Goal: Find specific page/section: Find specific page/section

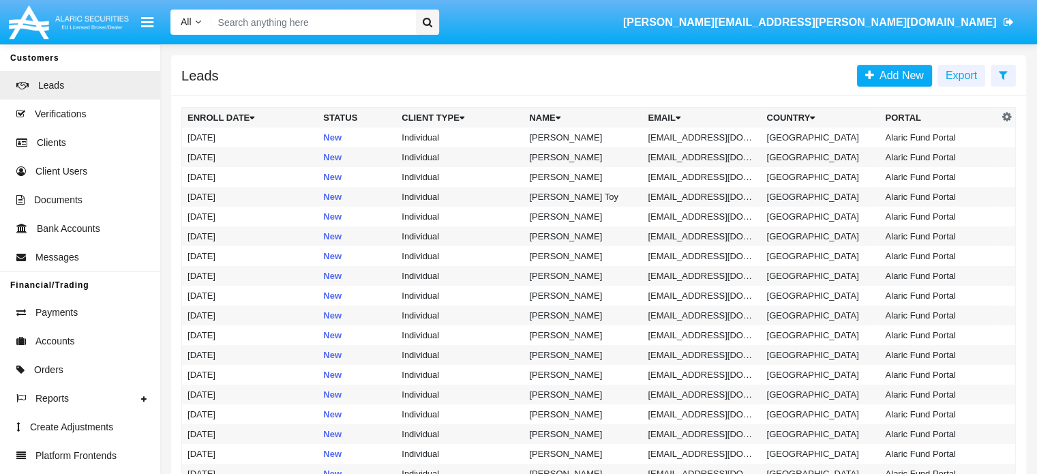
click at [266, 22] on input "Search" at bounding box center [311, 22] width 200 height 25
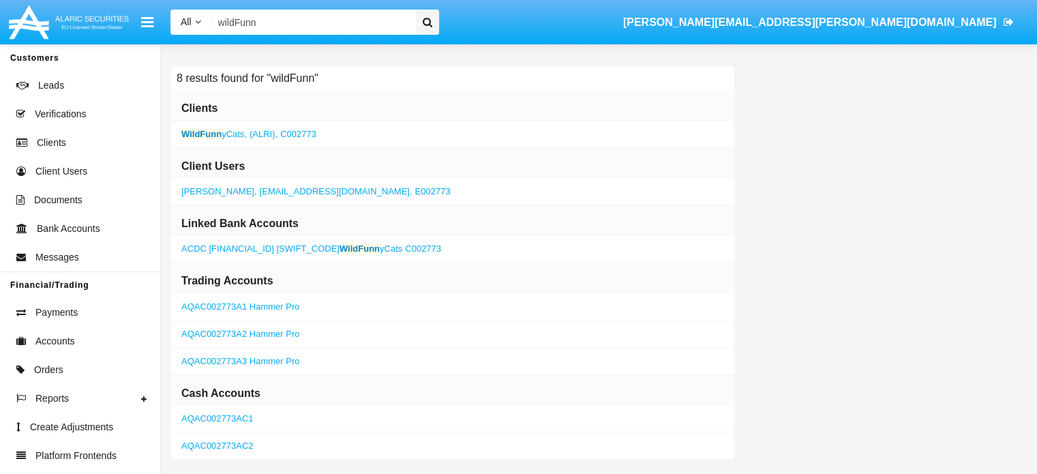
click at [202, 136] on b "WildFunn" at bounding box center [201, 134] width 40 height 10
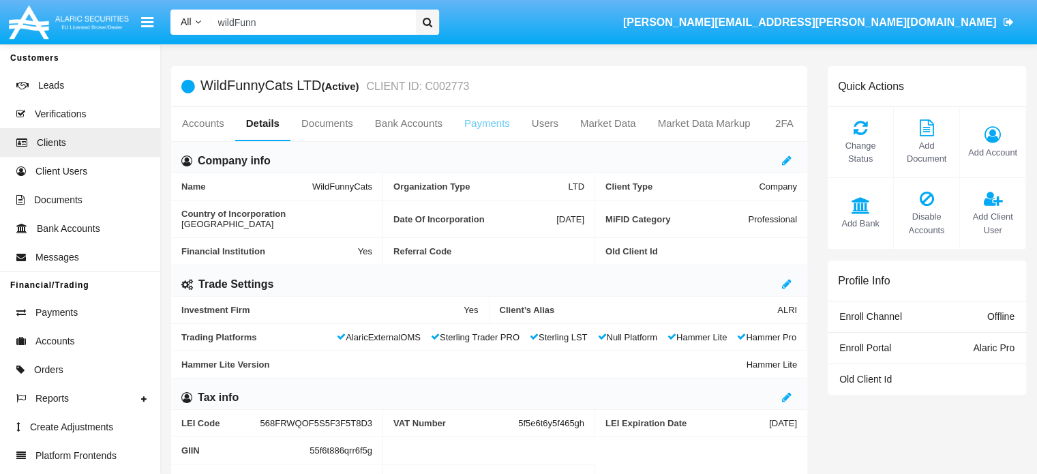
click at [483, 127] on link "Payments" at bounding box center [486, 123] width 67 height 33
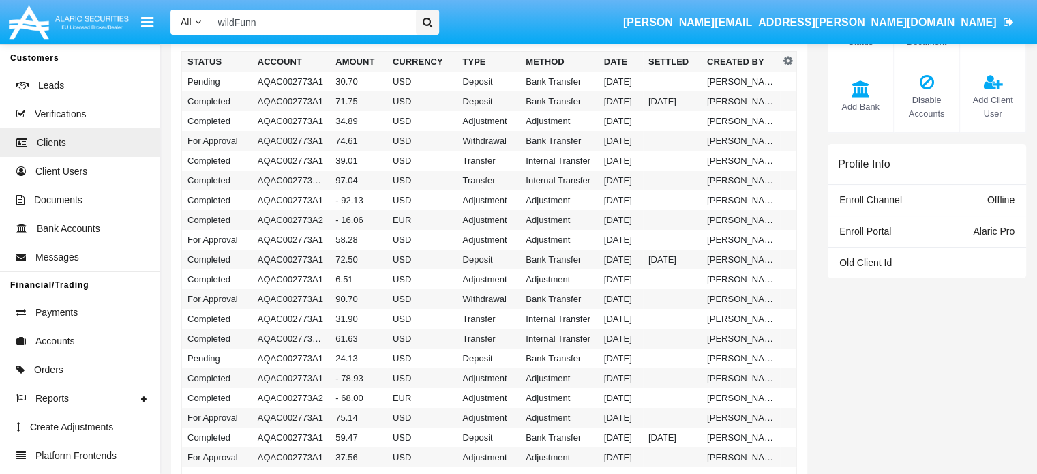
scroll to position [117, 0]
click at [279, 24] on input "wildFunn" at bounding box center [311, 22] width 200 height 25
drag, startPoint x: 279, startPoint y: 24, endPoint x: 112, endPoint y: 17, distance: 166.4
click at [112, 17] on nav "All All Name Email Account wildFunn [PERSON_NAME][EMAIL_ADDRESS][PERSON_NAME][D…" at bounding box center [518, 22] width 1037 height 44
paste input "AAAI029819A1"
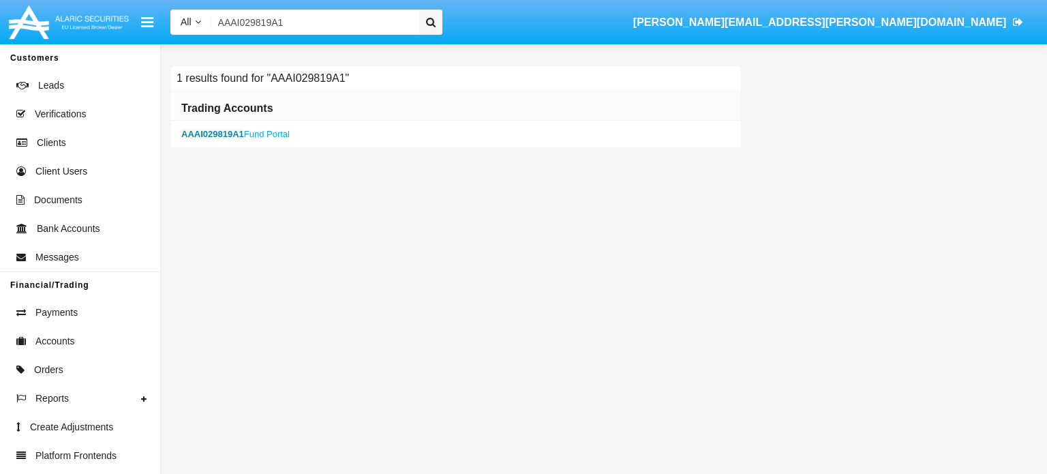
click at [203, 134] on b "AAAI029819A1" at bounding box center [212, 134] width 63 height 10
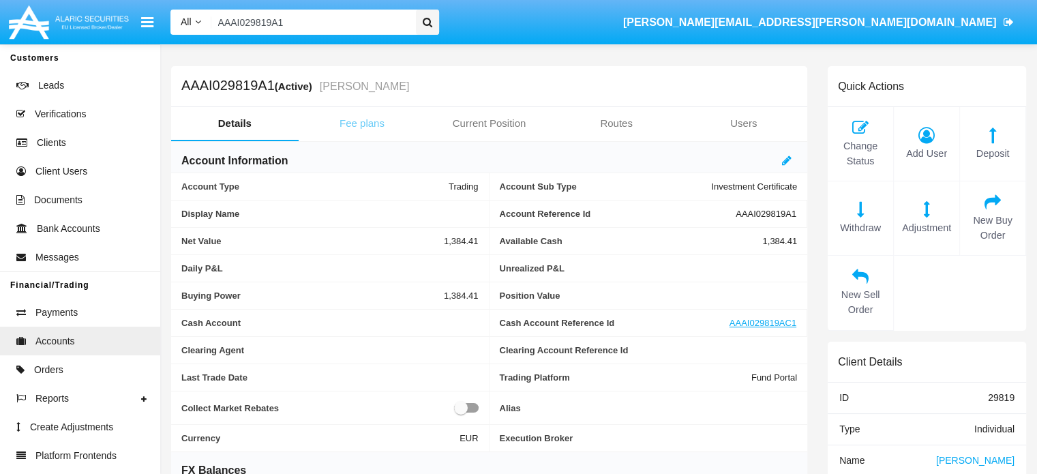
click at [352, 121] on link "Fee plans" at bounding box center [362, 123] width 127 height 33
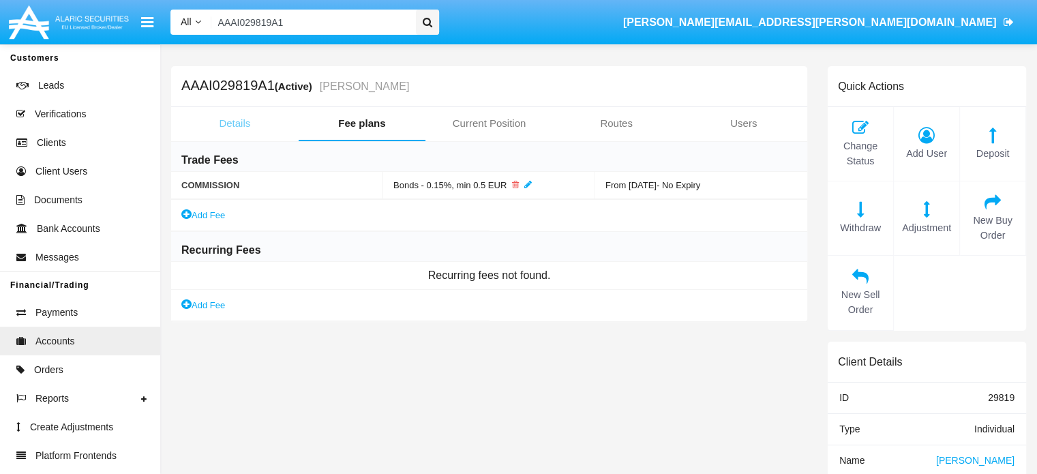
click at [227, 126] on link "Details" at bounding box center [234, 123] width 127 height 33
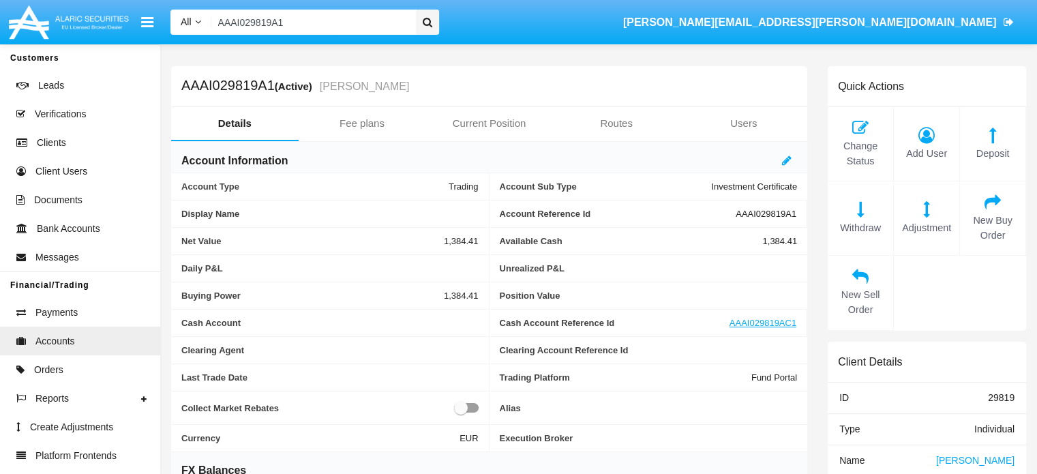
click at [759, 213] on span "AAAI029819A1" at bounding box center [765, 214] width 61 height 10
copy span "AAAI029819A1"
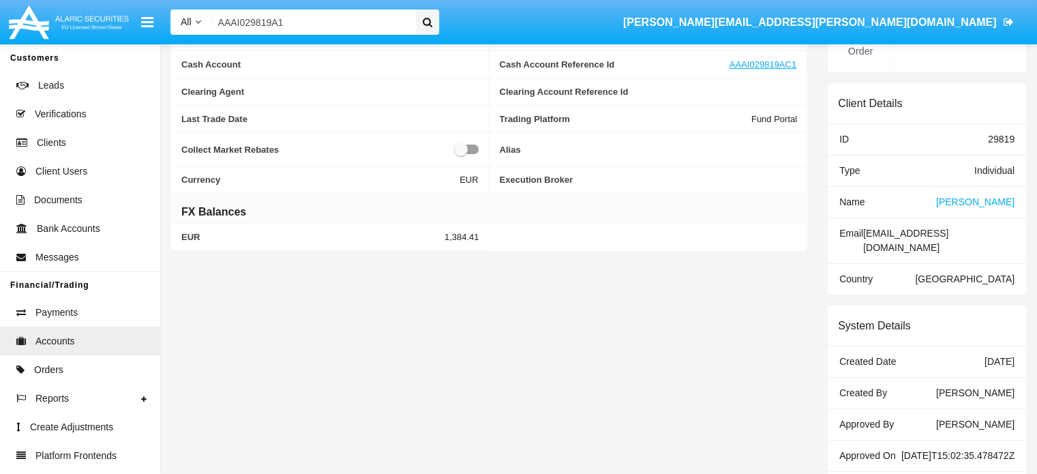
scroll to position [341, 0]
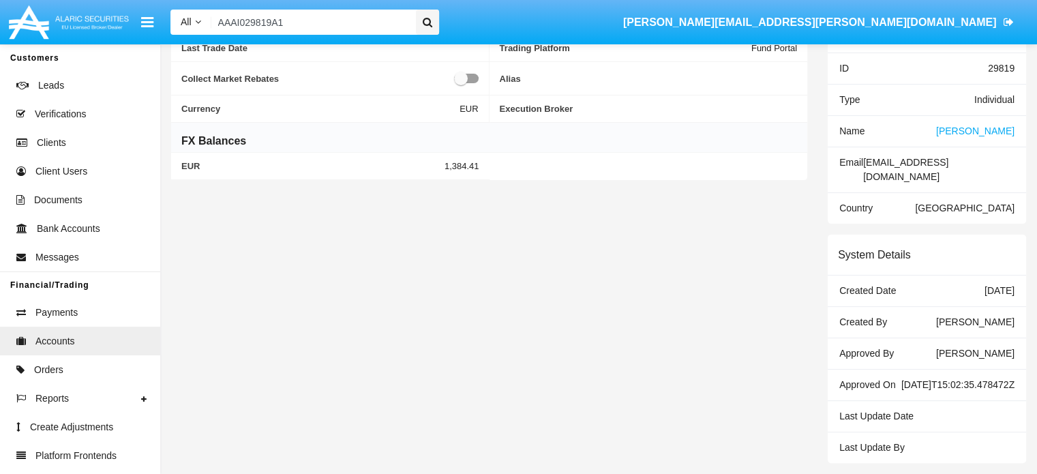
drag, startPoint x: 889, startPoint y: 369, endPoint x: 974, endPoint y: 391, distance: 87.9
click at [974, 391] on div "Approved On [DATE]T15:02:35.478472Z" at bounding box center [926, 384] width 198 height 31
click at [951, 378] on div "[DATE]T15:02:35.478472Z" at bounding box center [957, 385] width 113 height 14
drag, startPoint x: 834, startPoint y: 365, endPoint x: 994, endPoint y: 397, distance: 162.7
click at [994, 397] on div "Approved On [DATE]T15:02:35.478472Z" at bounding box center [926, 384] width 198 height 31
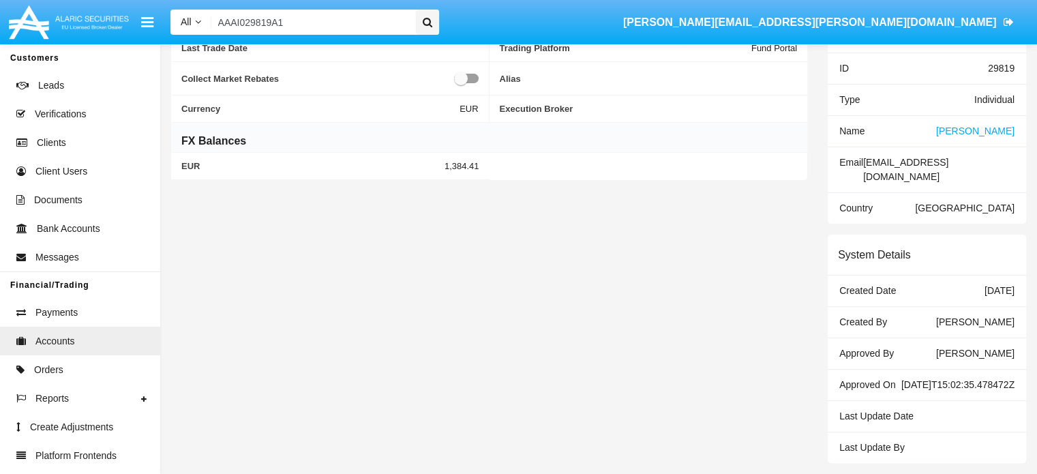
copy div "Approved On [DATE]T15:02:35.478472Z"
click at [260, 22] on input "AAAI029819A1" at bounding box center [311, 22] width 200 height 25
paste input "[EMAIL_ADDRESS][DOMAIN_NAME]"
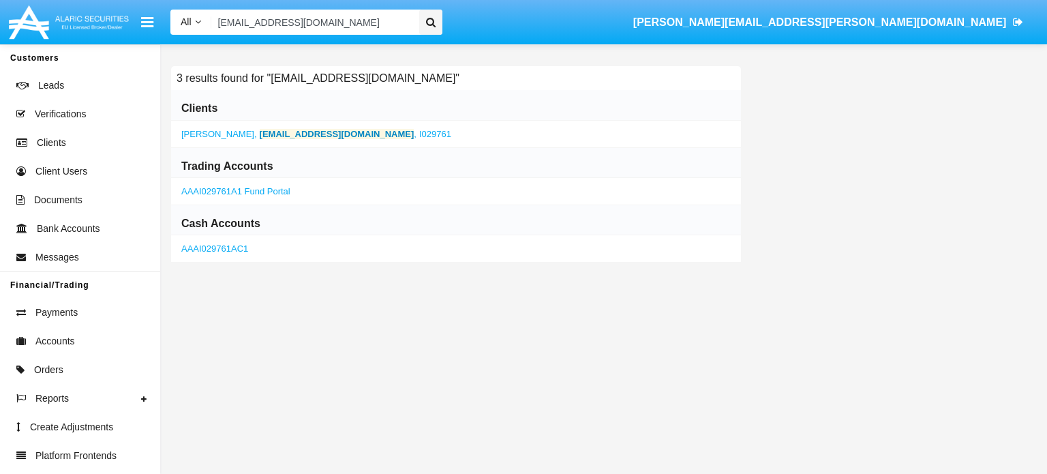
click at [204, 186] on link "AAAI029761A1 Fund Portal" at bounding box center [235, 191] width 109 height 10
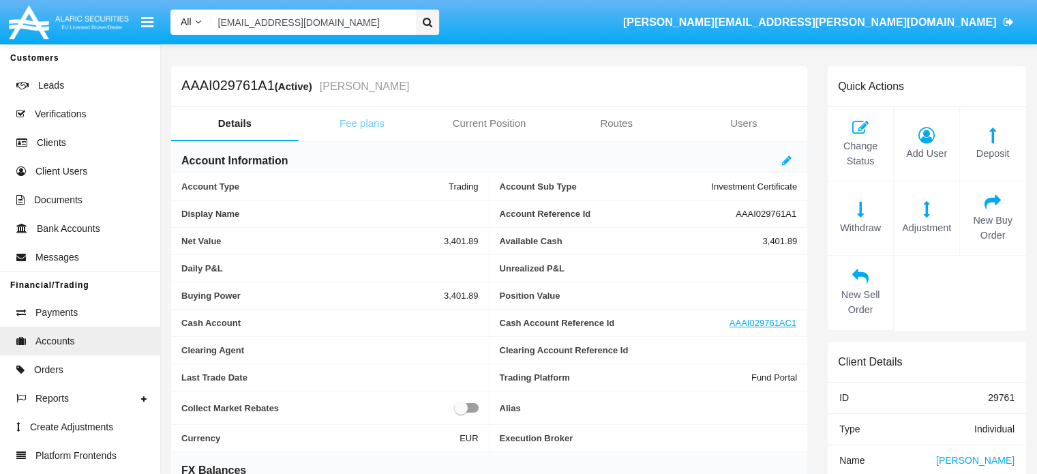
click at [363, 127] on link "Fee plans" at bounding box center [362, 123] width 127 height 33
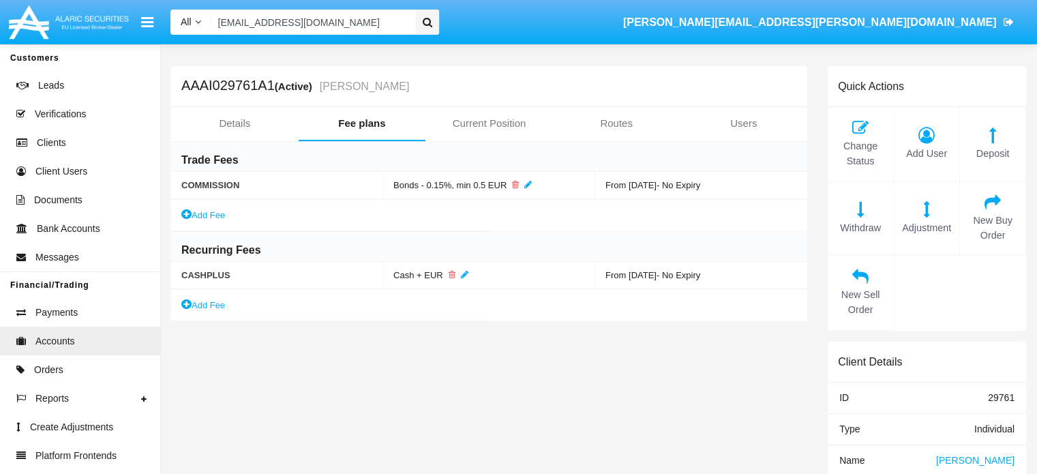
click at [292, 24] on input "[EMAIL_ADDRESS][DOMAIN_NAME]" at bounding box center [311, 22] width 200 height 25
paste input "AAAI029877A1"
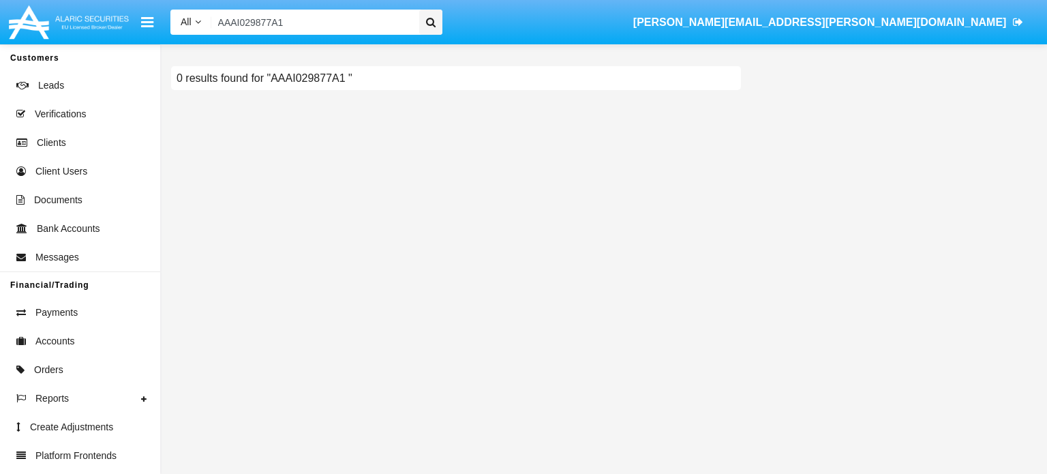
click at [292, 24] on input "AAAI029877A1" at bounding box center [312, 22] width 203 height 25
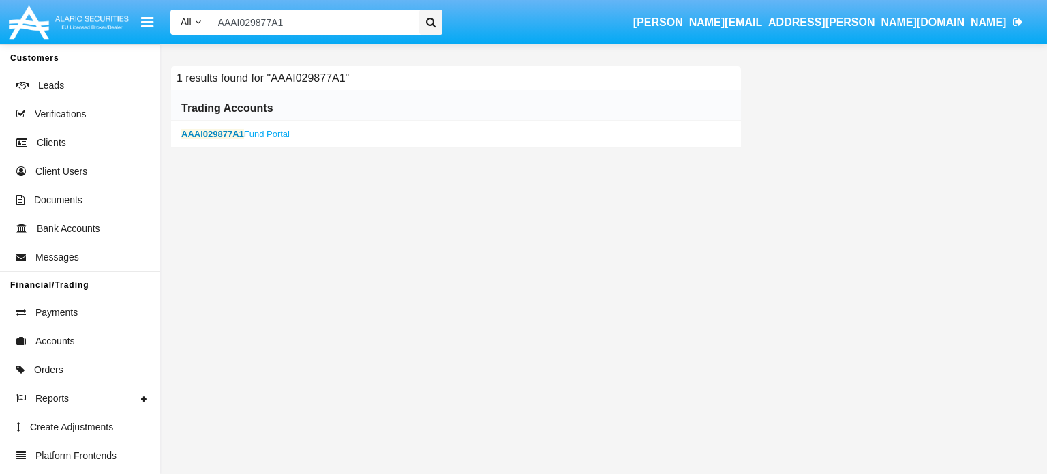
click at [203, 131] on b "AAAI029877A1" at bounding box center [212, 134] width 63 height 10
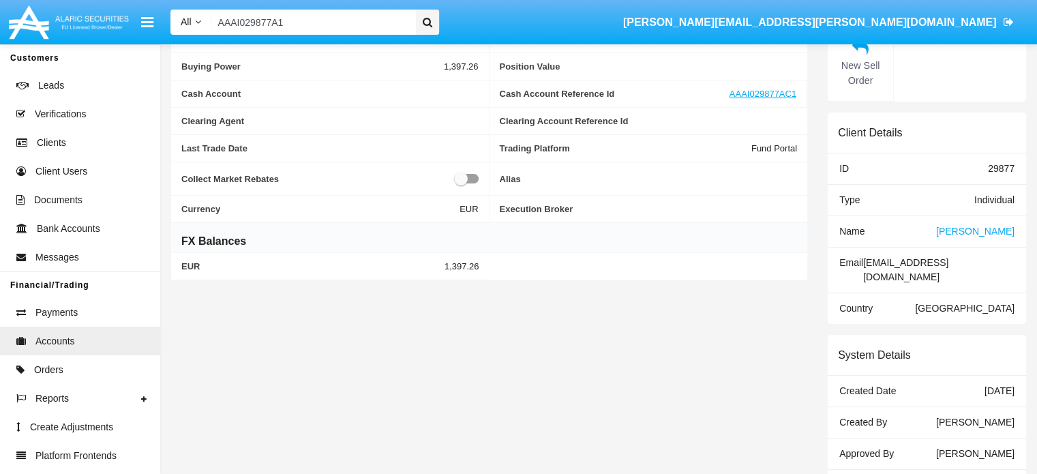
scroll to position [230, 0]
click at [575, 298] on div "AAAI029877A1 (Active) [PERSON_NAME] RauNotEnoughMoney Details Fee plans Current…" at bounding box center [489, 199] width 656 height 726
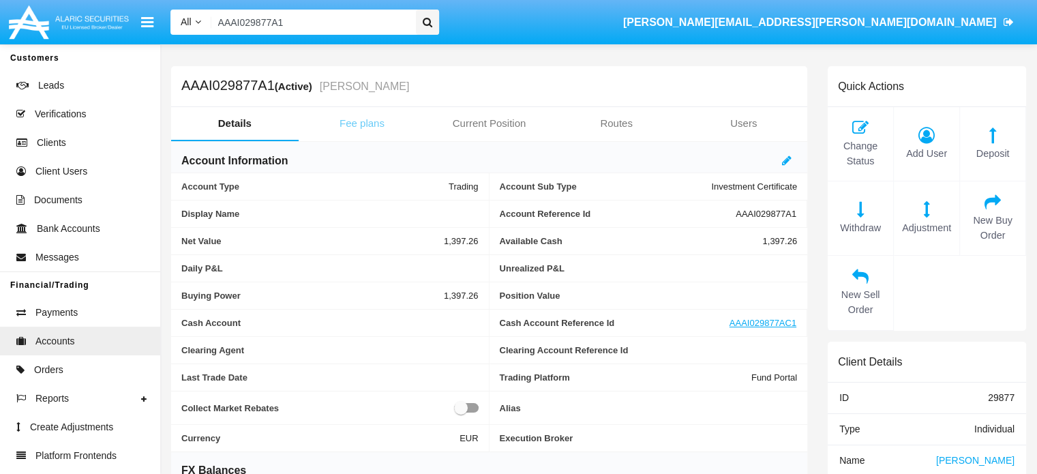
click at [374, 125] on link "Fee plans" at bounding box center [362, 123] width 127 height 33
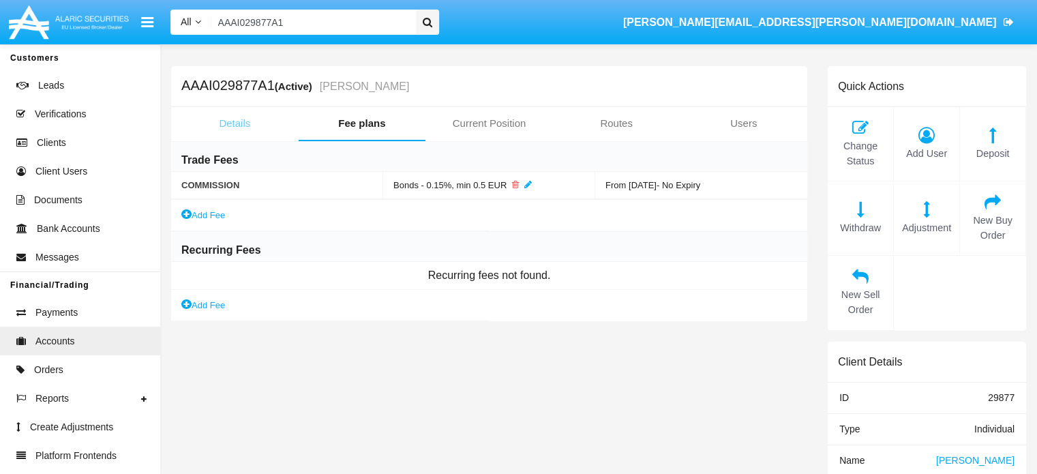
click at [226, 121] on link "Details" at bounding box center [234, 123] width 127 height 33
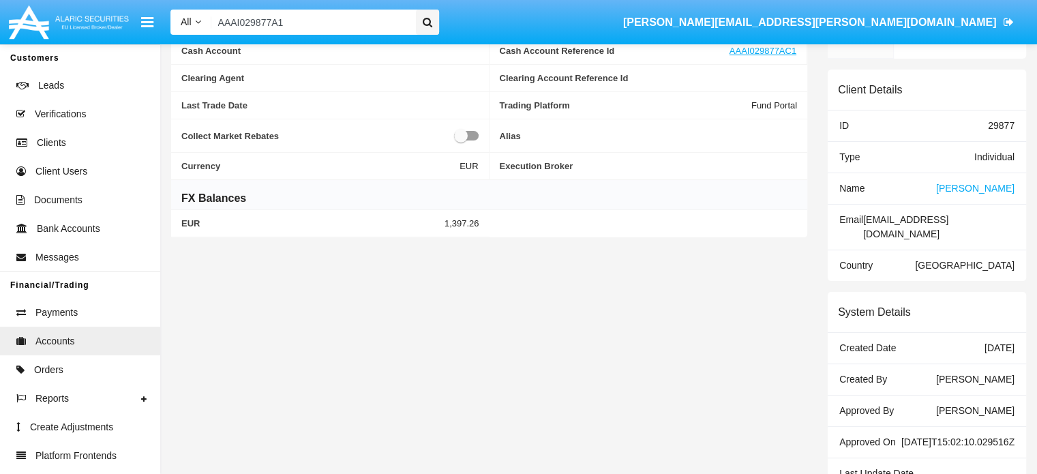
scroll to position [327, 0]
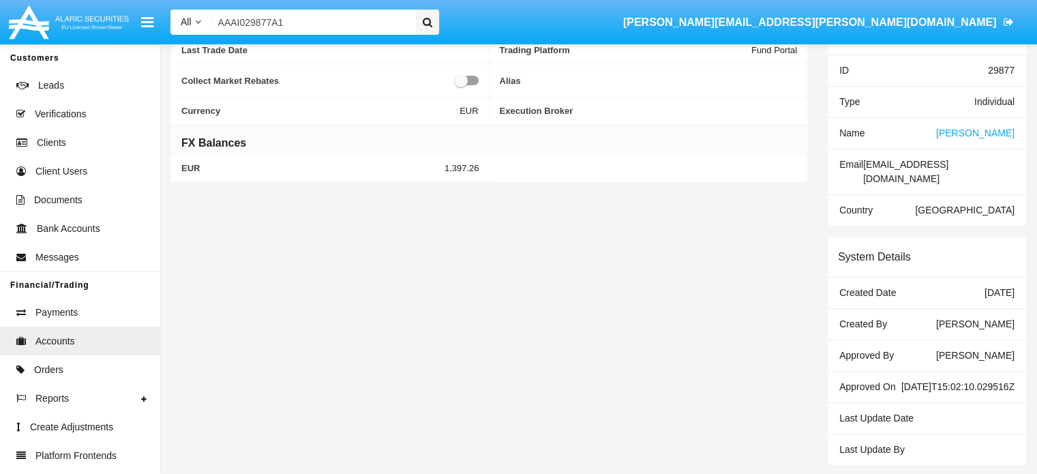
drag, startPoint x: 309, startPoint y: 31, endPoint x: 172, endPoint y: 29, distance: 137.0
click at [172, 29] on div "All All Name Email Account AAAI029877A1" at bounding box center [304, 22] width 269 height 25
paste input "[EMAIL_ADDRESS][DOMAIN_NAME]"
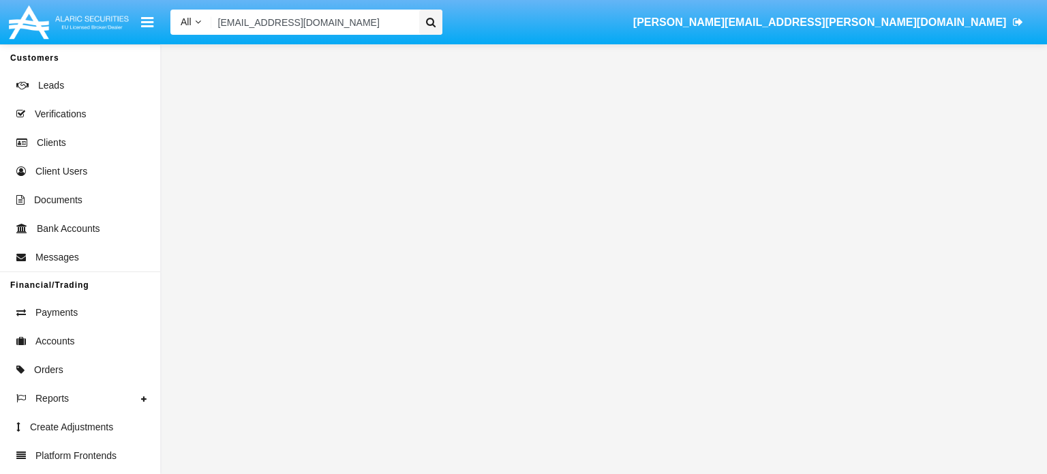
type input "[EMAIL_ADDRESS][DOMAIN_NAME]"
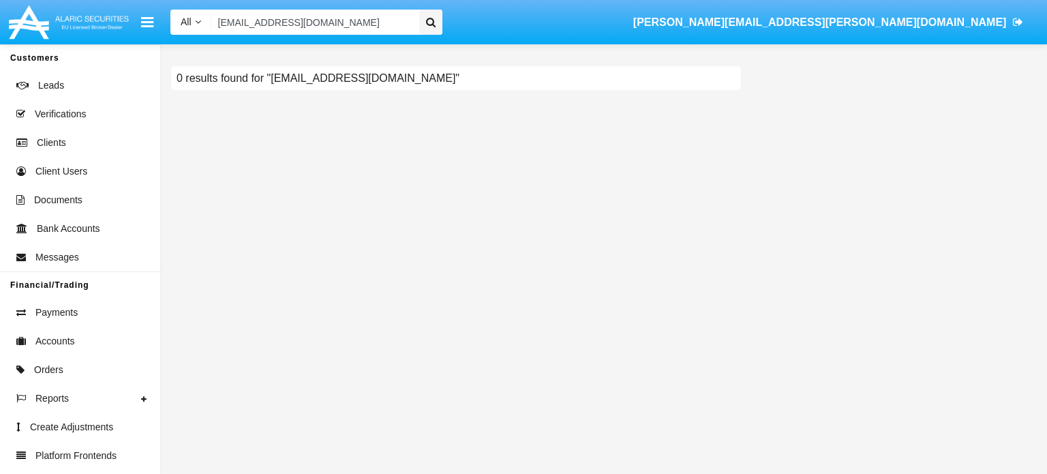
click at [399, 22] on input "[EMAIL_ADDRESS][DOMAIN_NAME]" at bounding box center [312, 22] width 203 height 25
paste input "[EMAIL_ADDRESS][DOMAIN_NAME]"
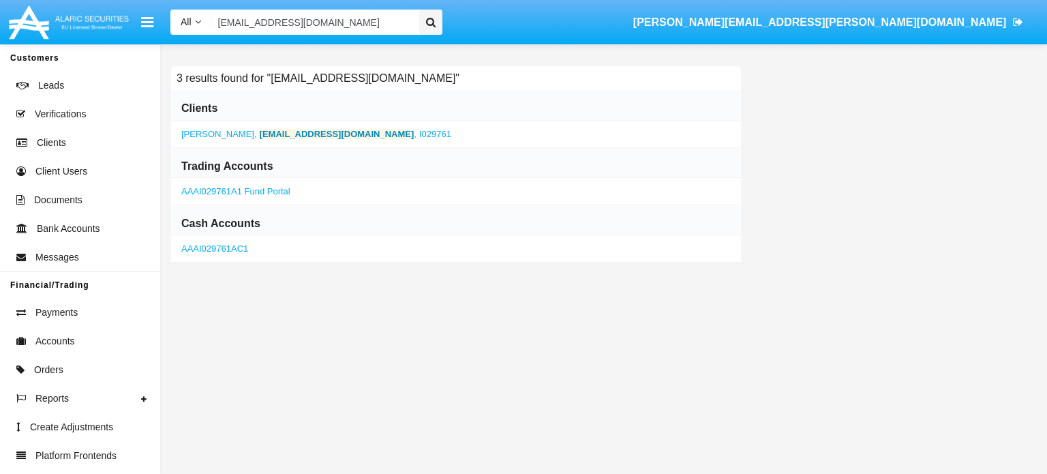
type input "[EMAIL_ADDRESS][DOMAIN_NAME]"
click at [197, 187] on link "AAAI029761A1 Fund Portal" at bounding box center [235, 191] width 109 height 10
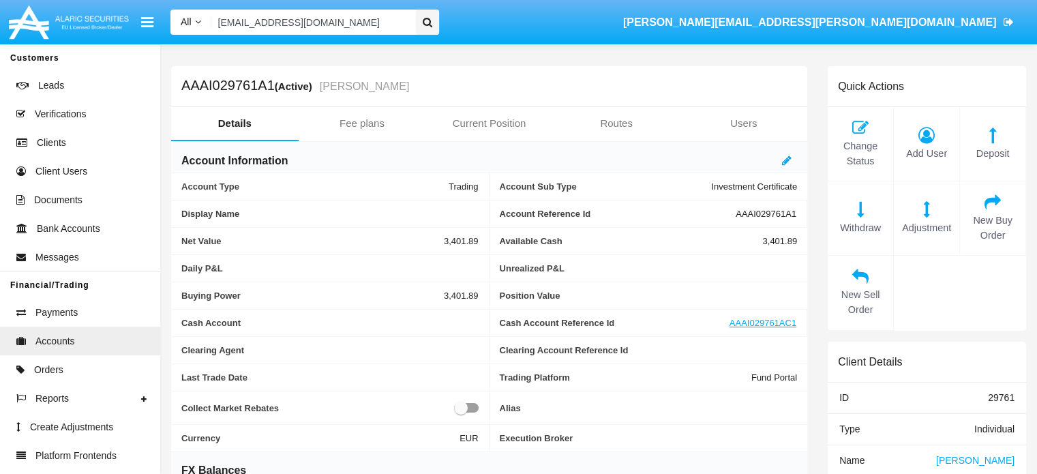
click at [755, 212] on span "AAAI029761A1" at bounding box center [765, 214] width 61 height 10
copy span "AAAI029761A1"
click at [358, 121] on link "Fee plans" at bounding box center [362, 123] width 127 height 33
